Goal: Transaction & Acquisition: Purchase product/service

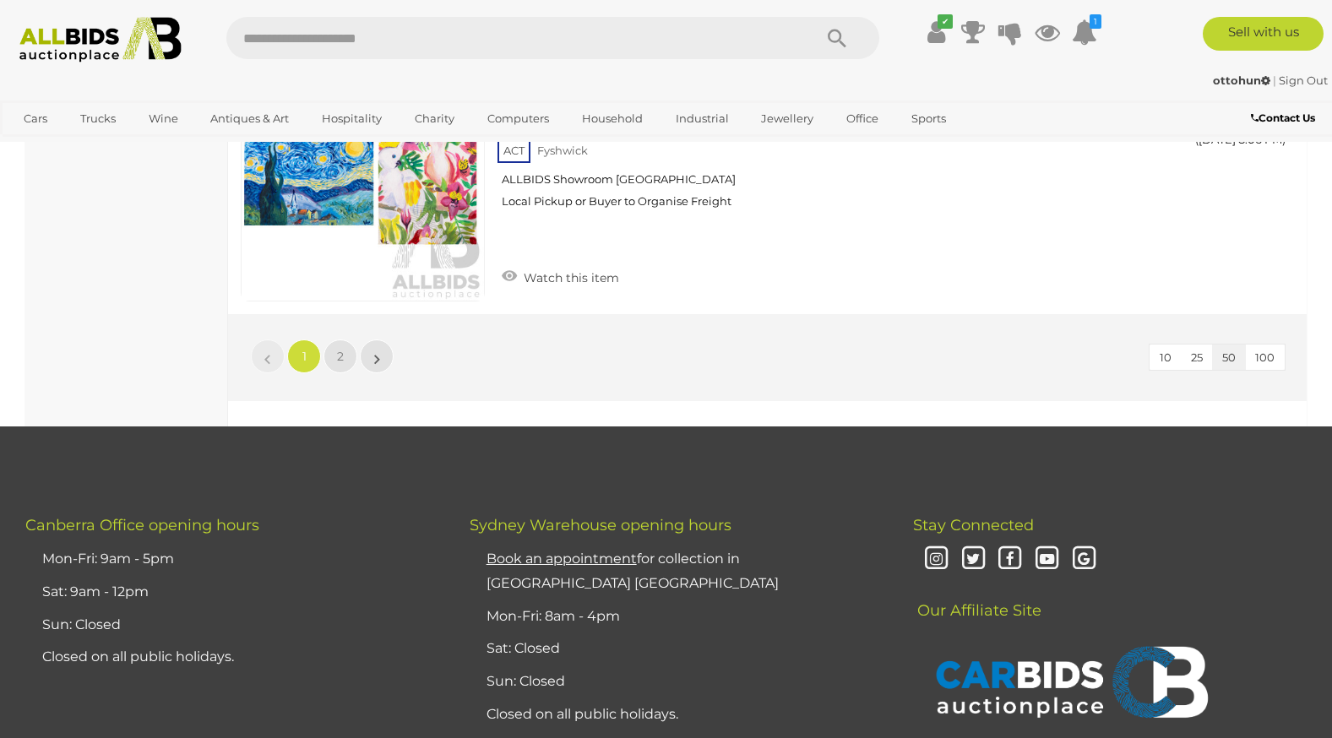
scroll to position [13688, 0]
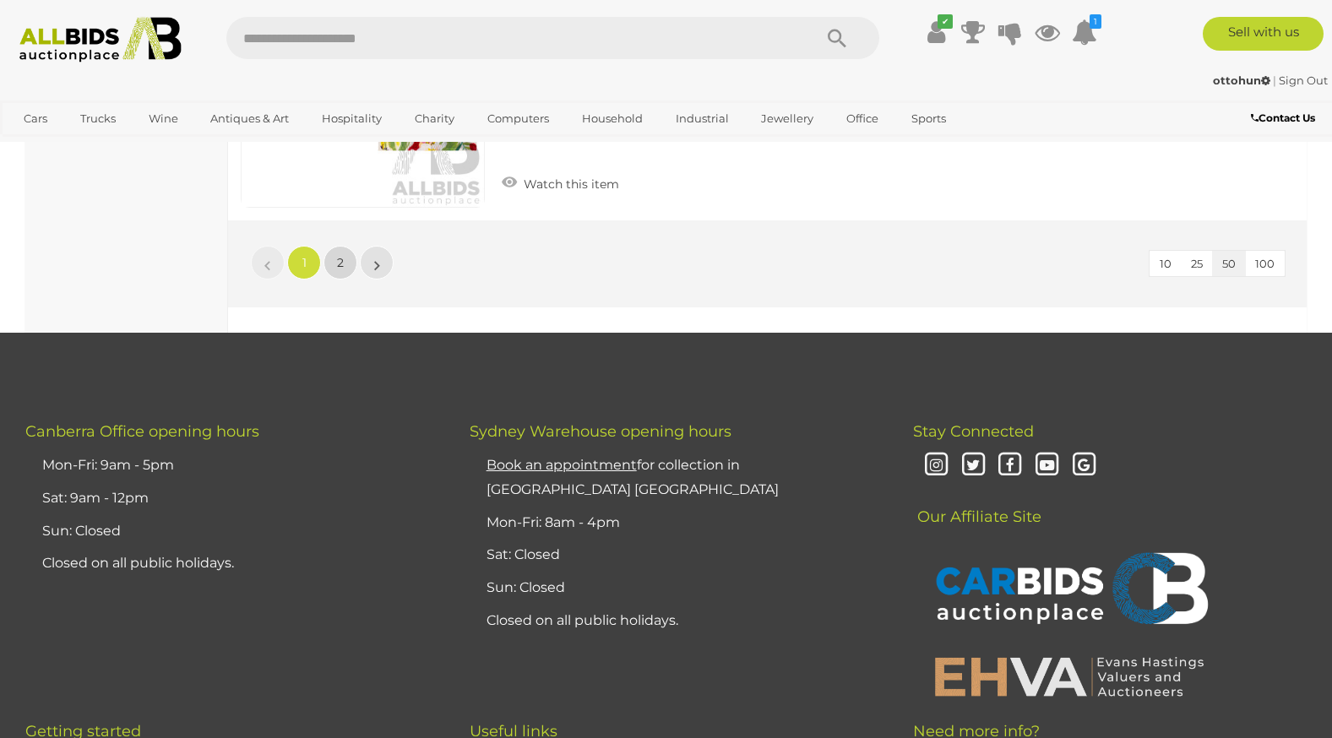
click at [339, 255] on span "2" at bounding box center [340, 262] width 7 height 15
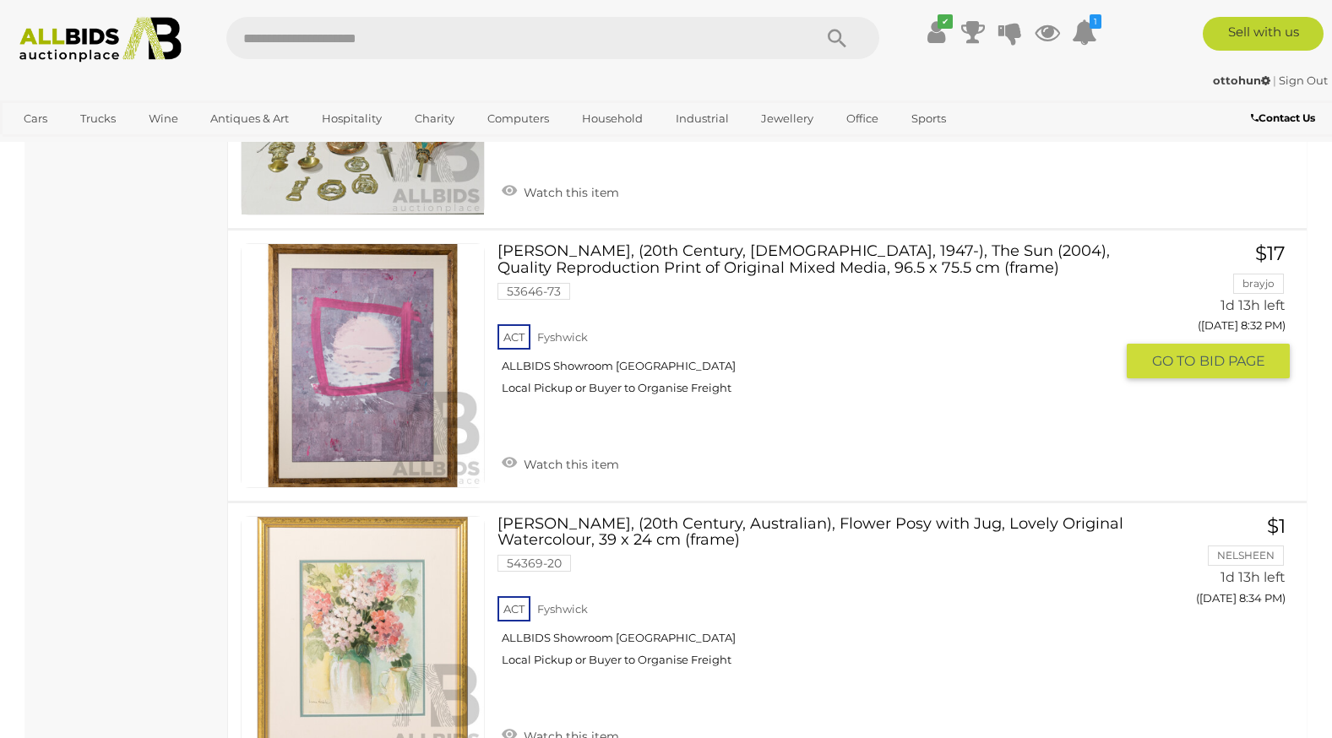
scroll to position [3466, 0]
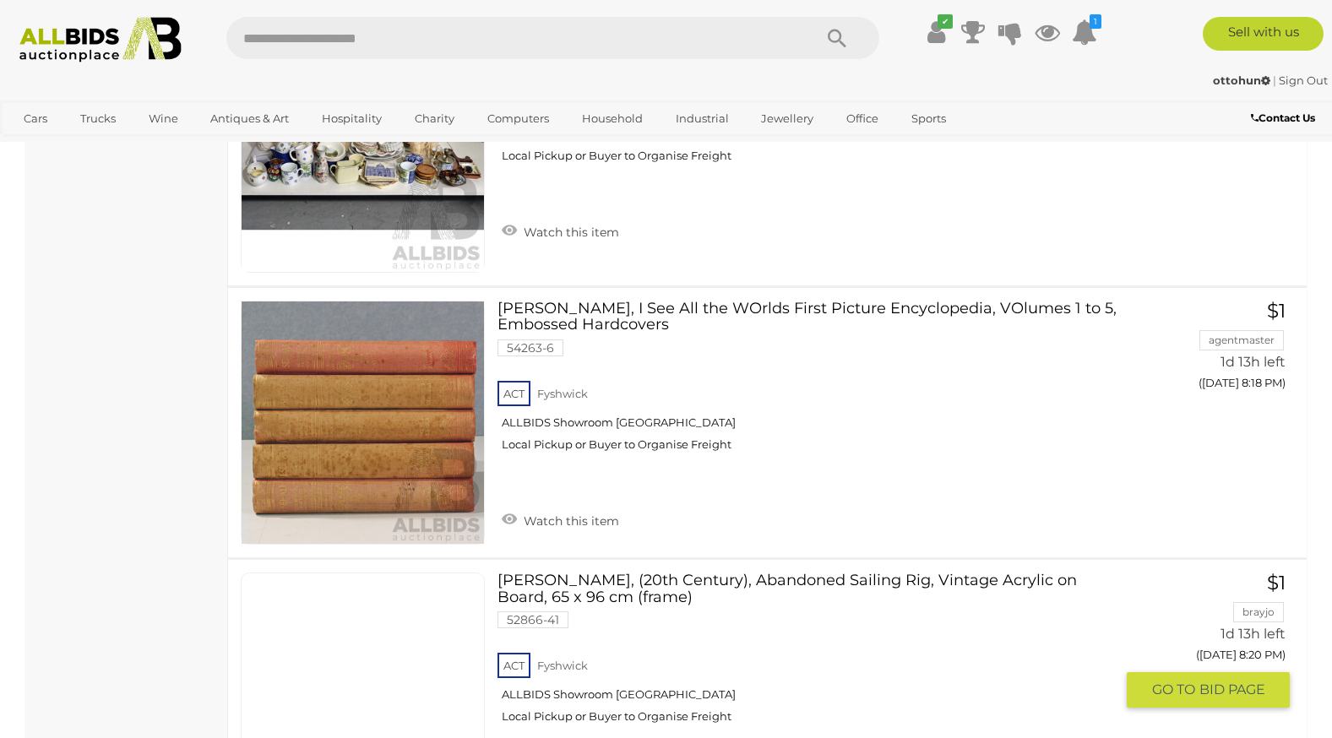
scroll to position [1014, 0]
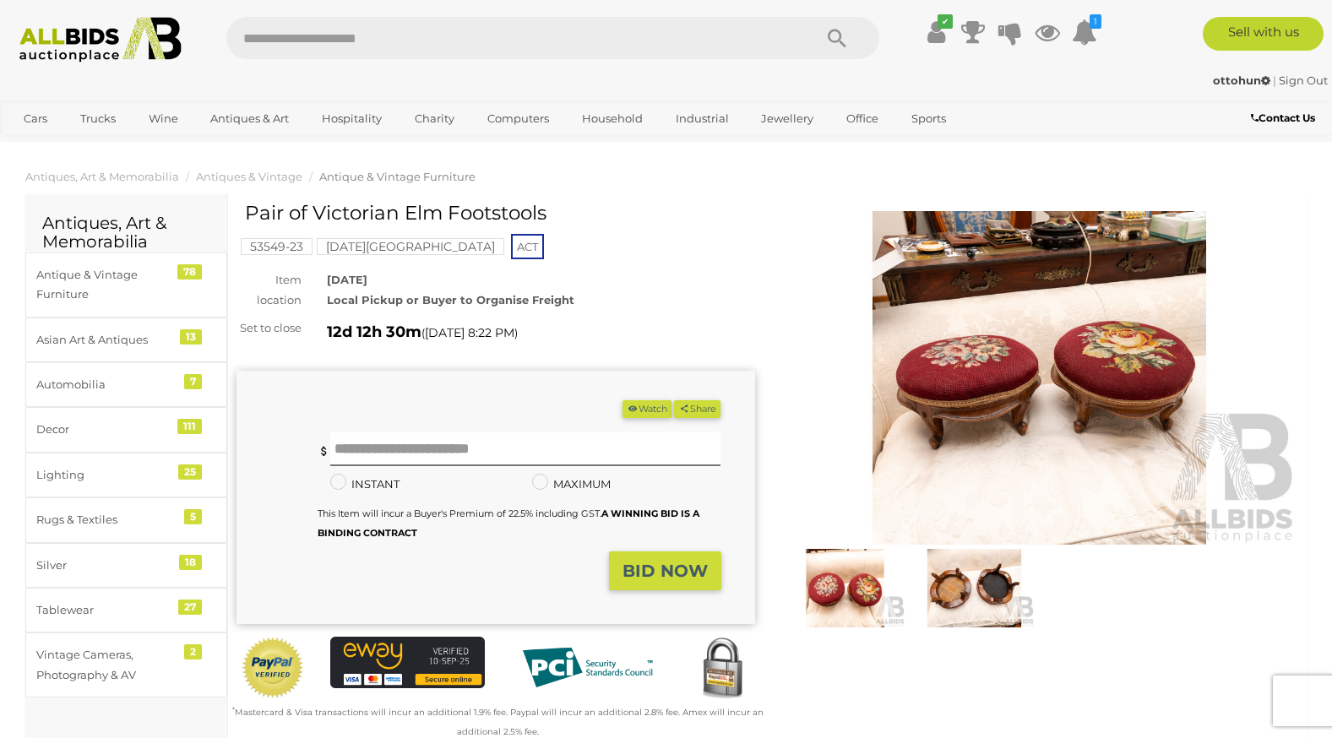
click at [1018, 392] on img at bounding box center [1040, 378] width 519 height 334
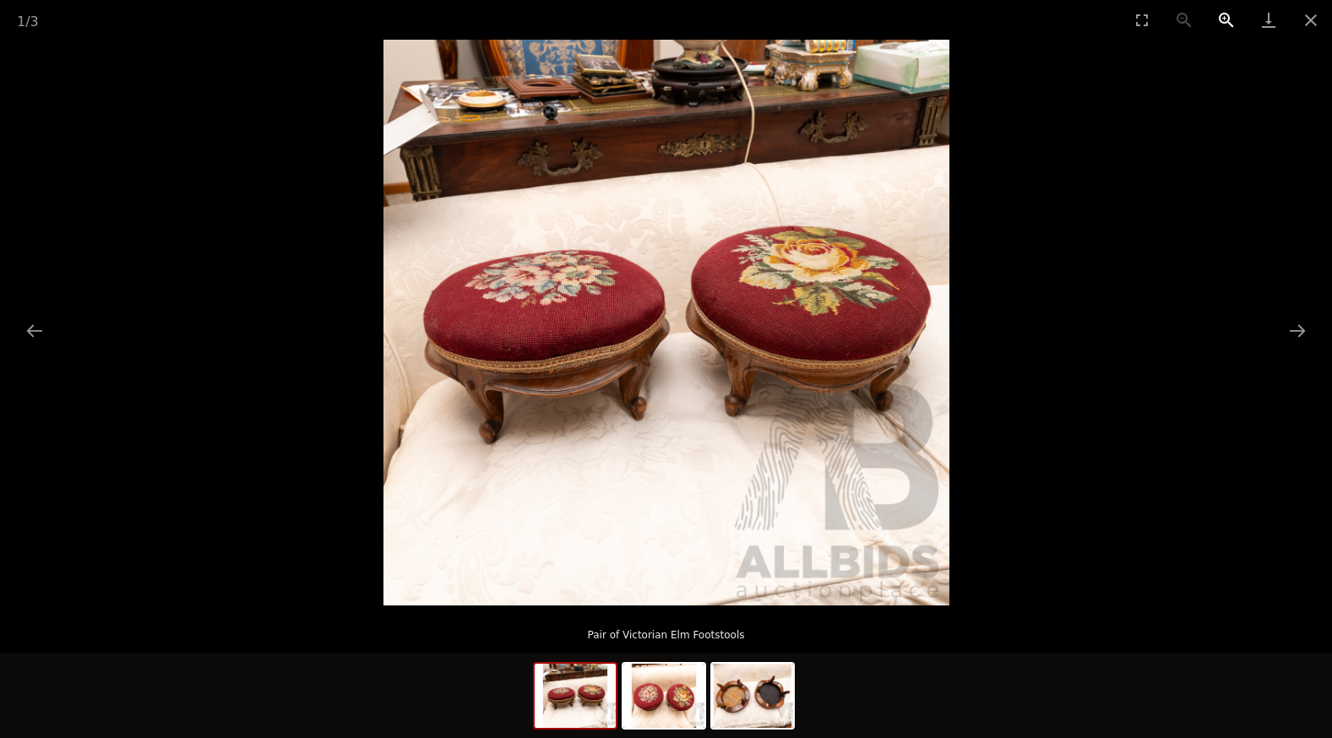
click at [1224, 19] on button "Zoom in" at bounding box center [1227, 20] width 42 height 40
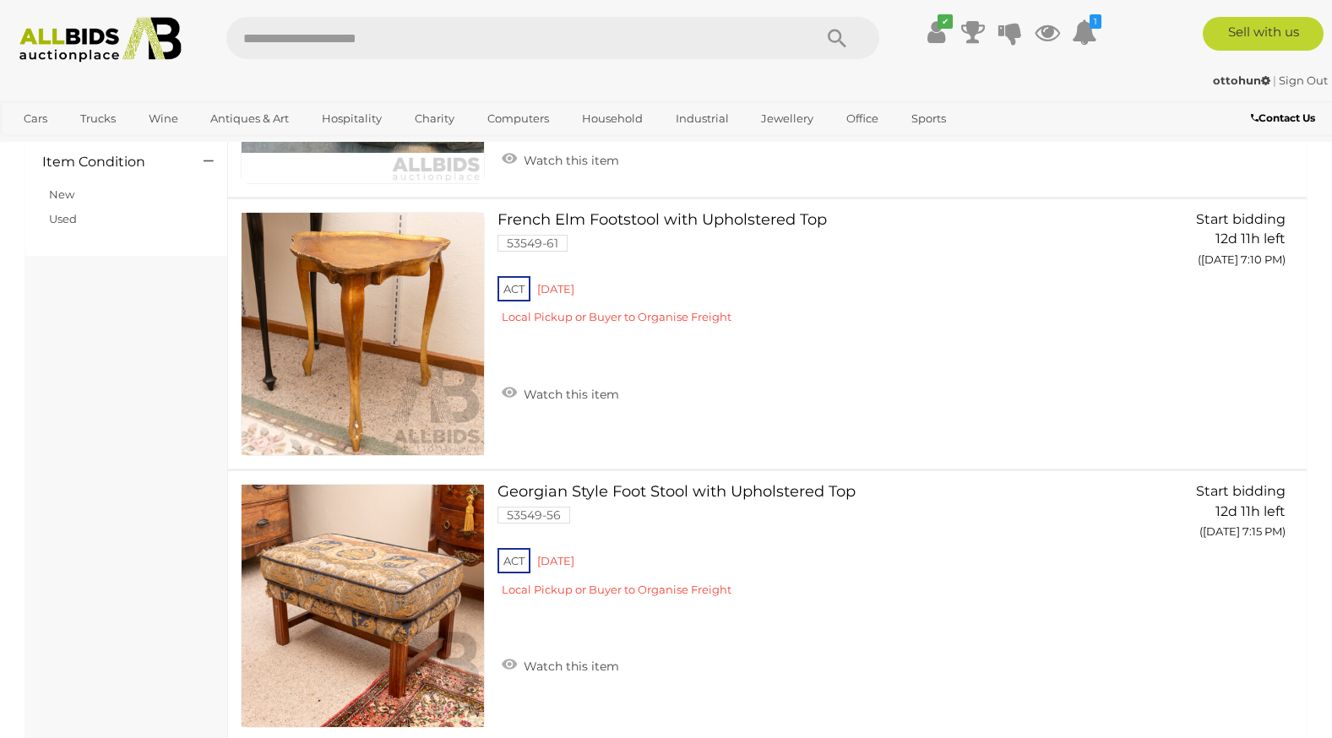
scroll to position [1803, 0]
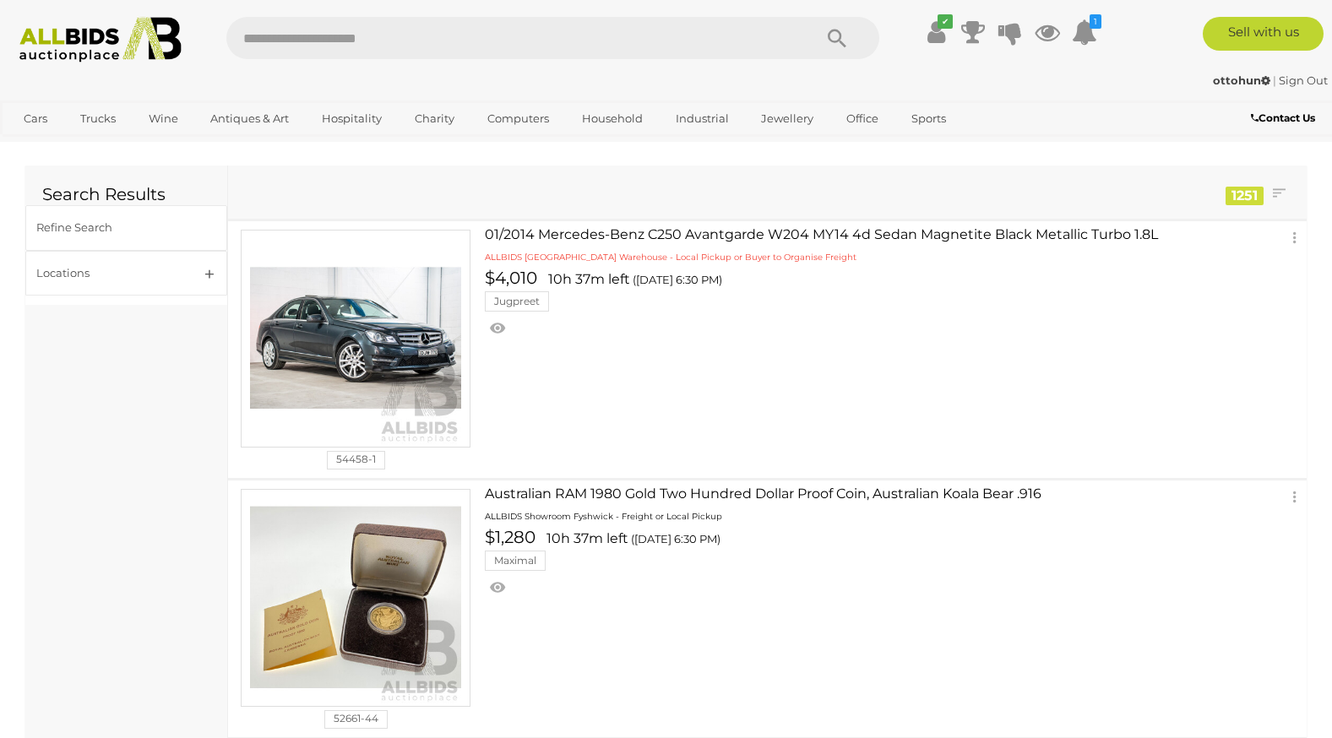
click at [417, 28] on input "text" at bounding box center [511, 38] width 570 height 42
type input "****"
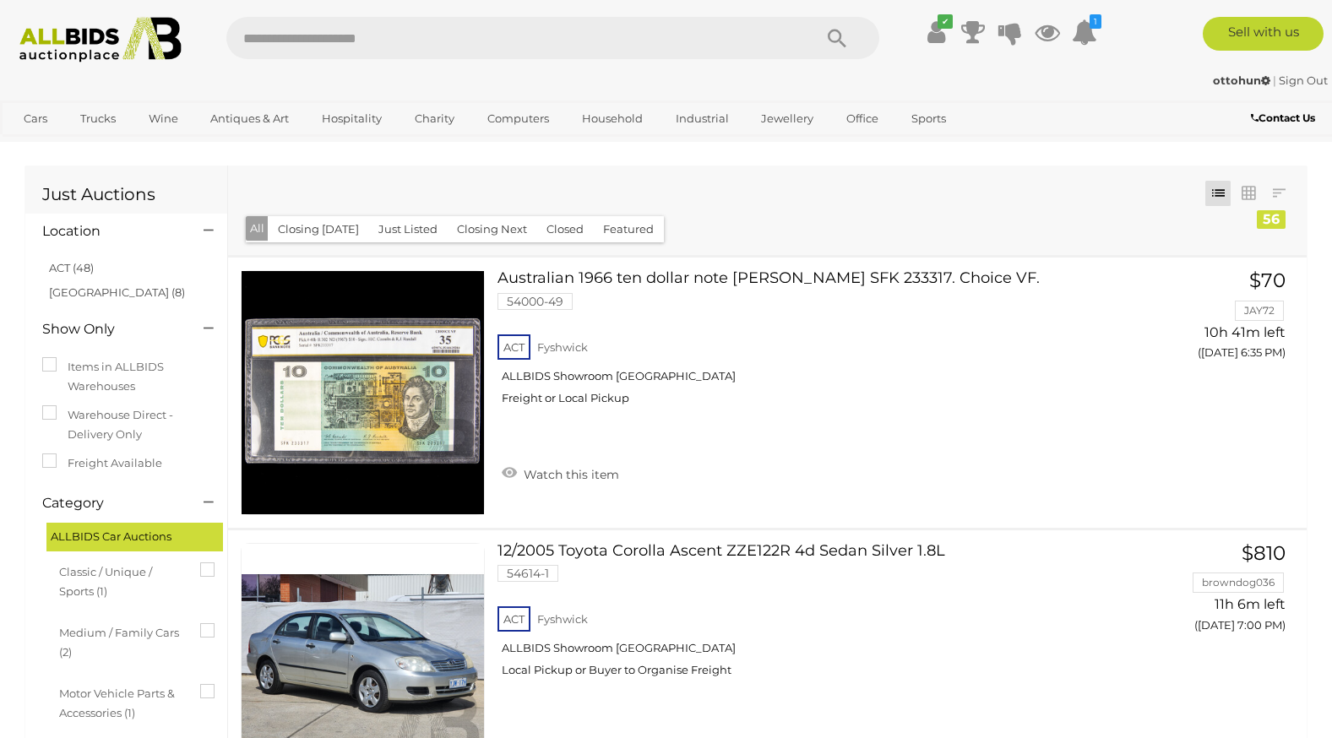
click at [385, 229] on button "Just Listed" at bounding box center [407, 229] width 79 height 26
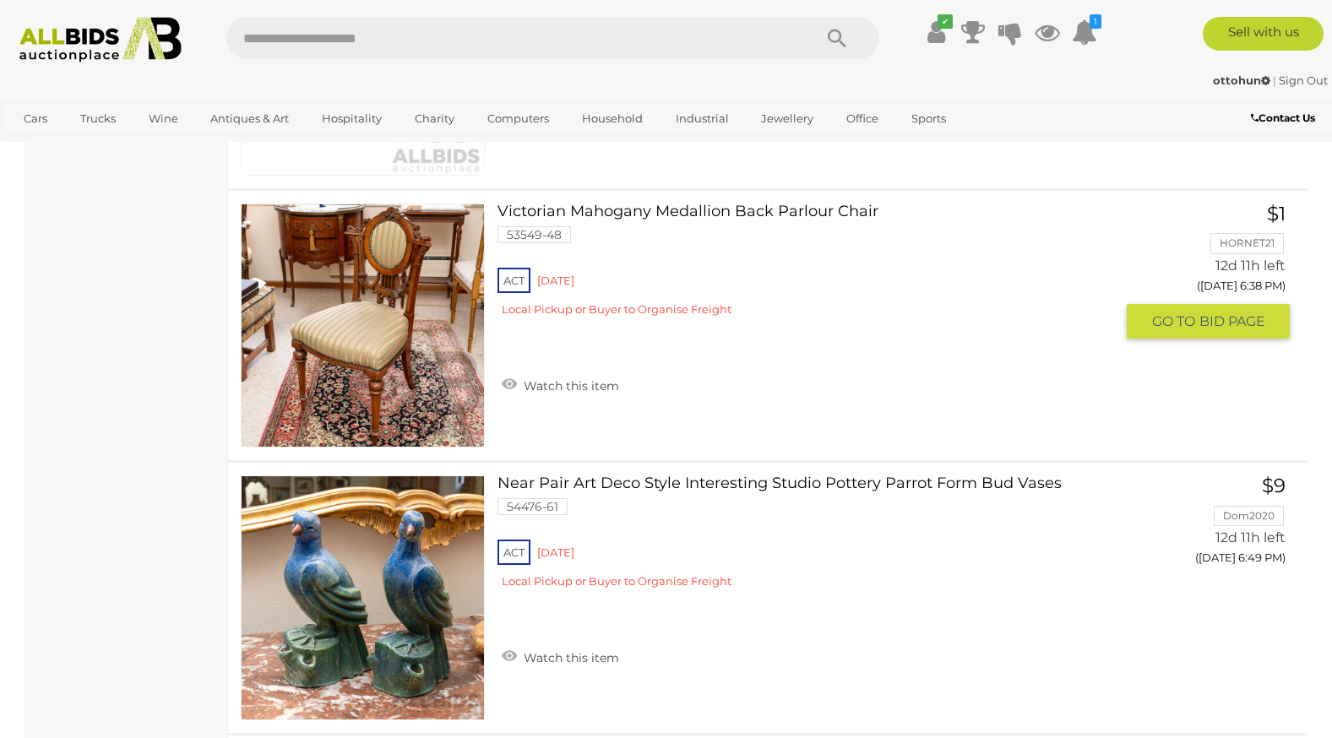
scroll to position [3211, 0]
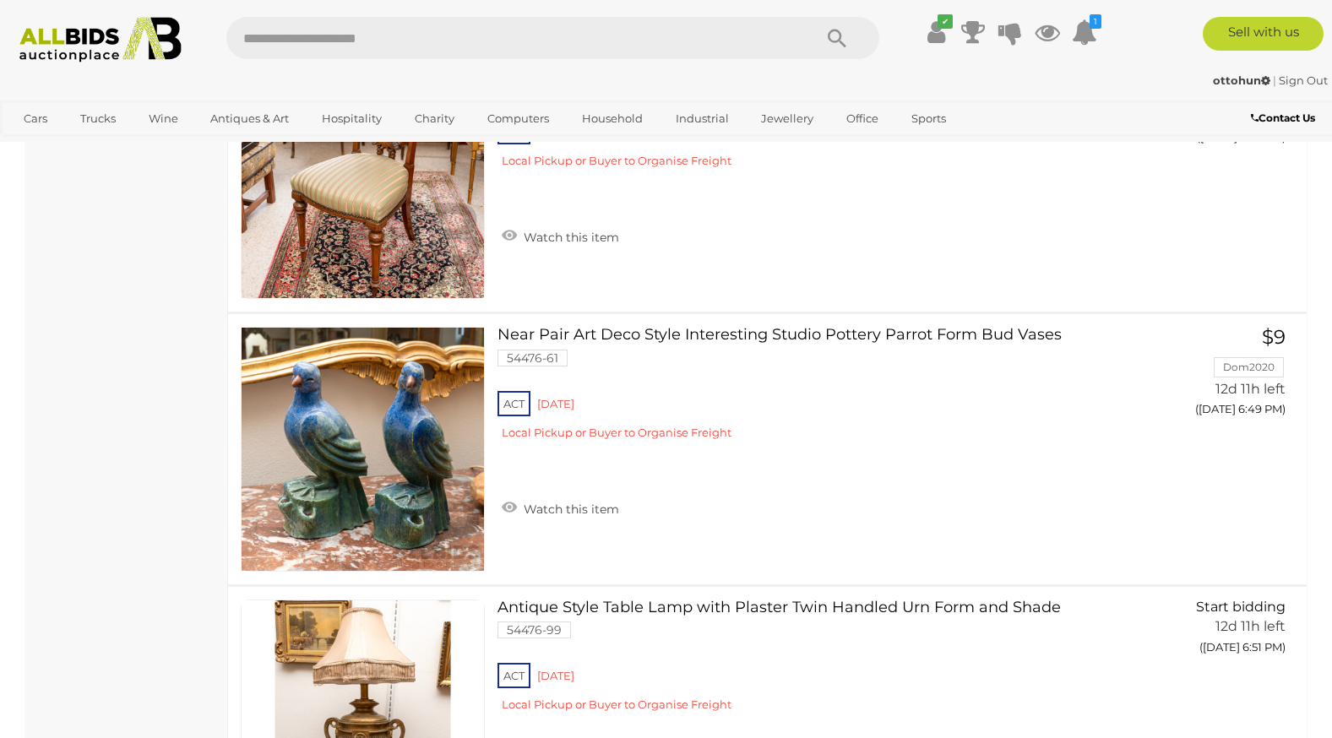
click at [324, 41] on input "text" at bounding box center [511, 38] width 570 height 42
type input "********"
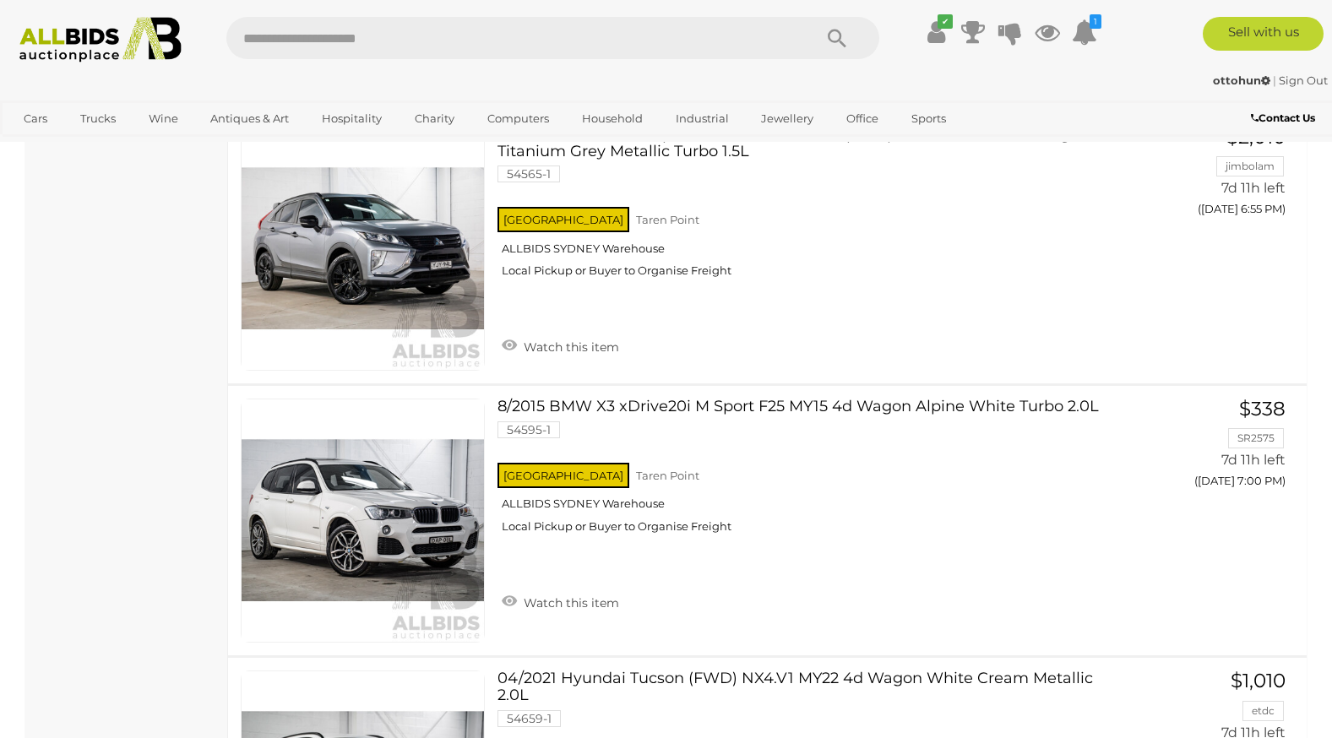
scroll to position [11069, 0]
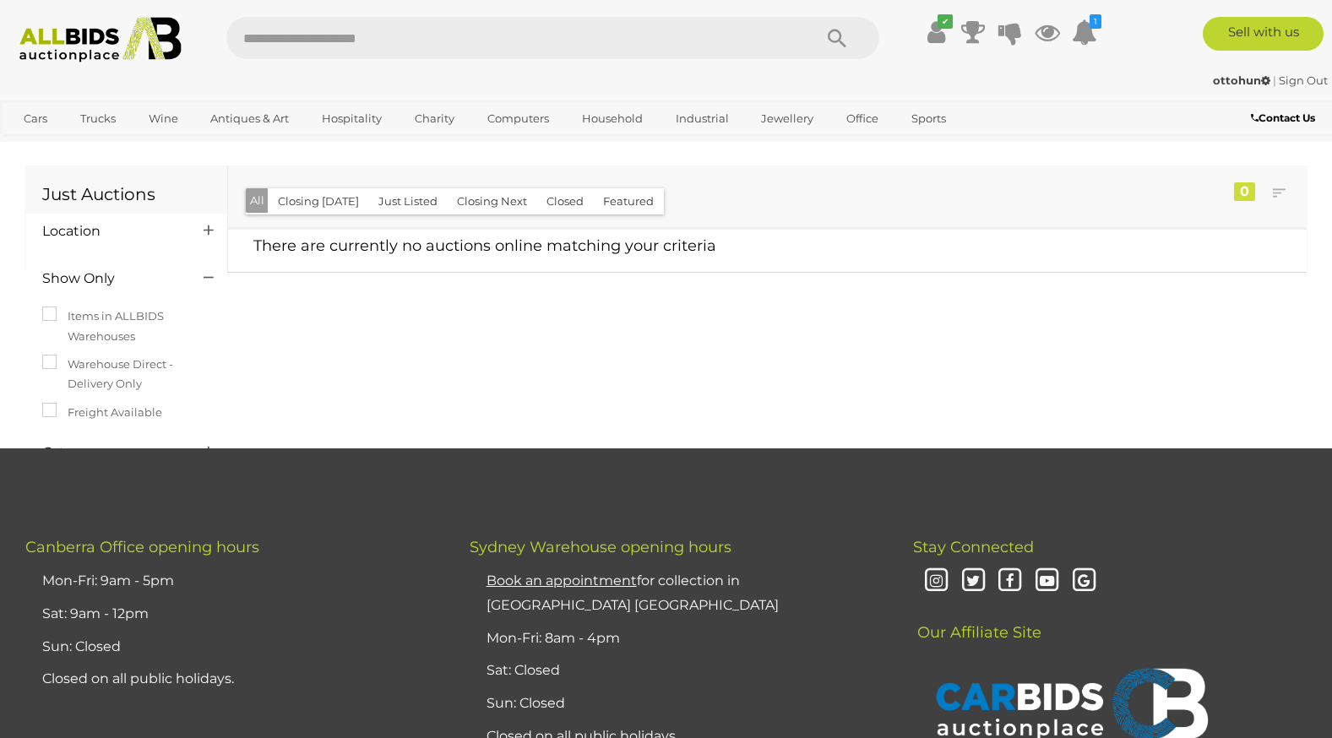
scroll to position [486, 0]
